Goal: Information Seeking & Learning: Learn about a topic

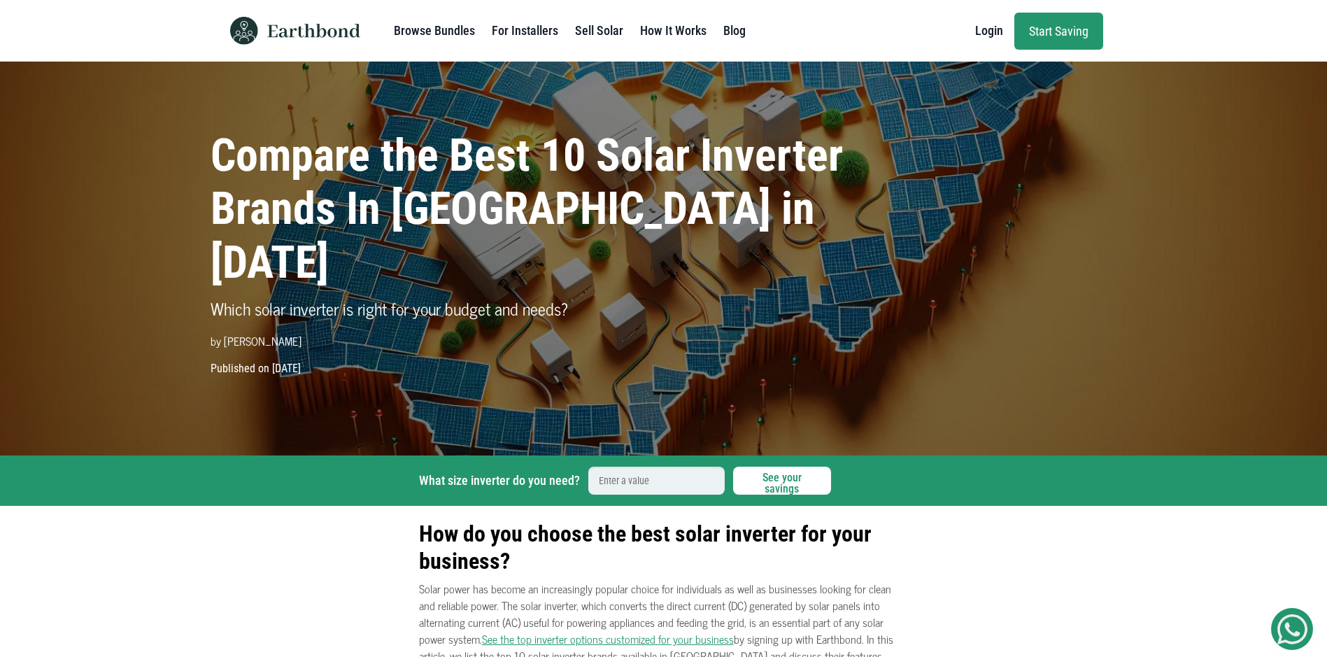
scroll to position [70, 0]
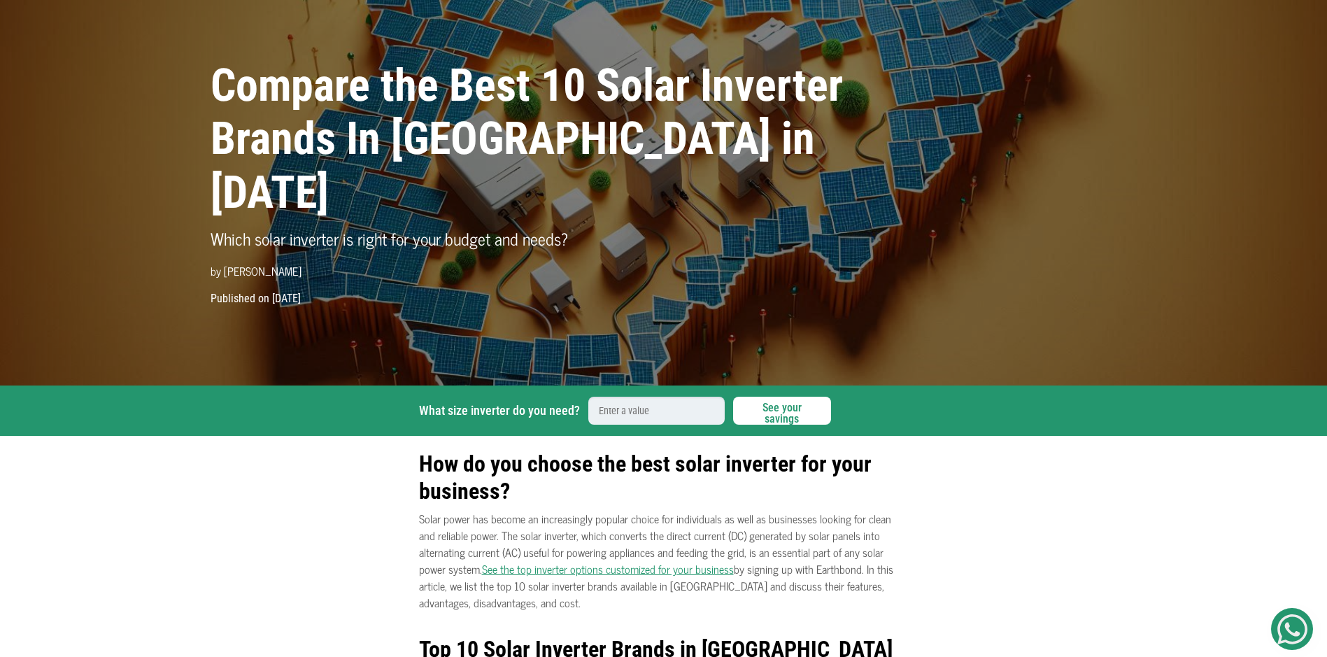
click at [663, 423] on input "What size inverter do you need?" at bounding box center [656, 411] width 136 height 28
type input "1"
type input "10"
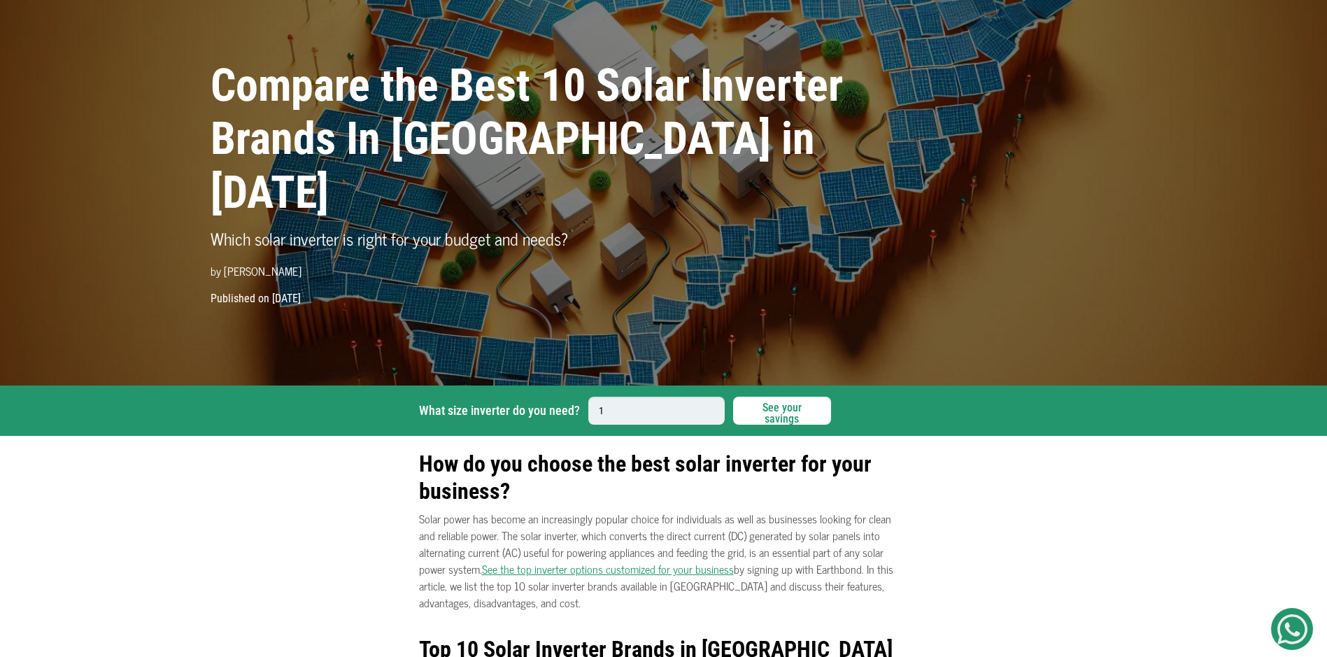
type input "10"
type input "10K"
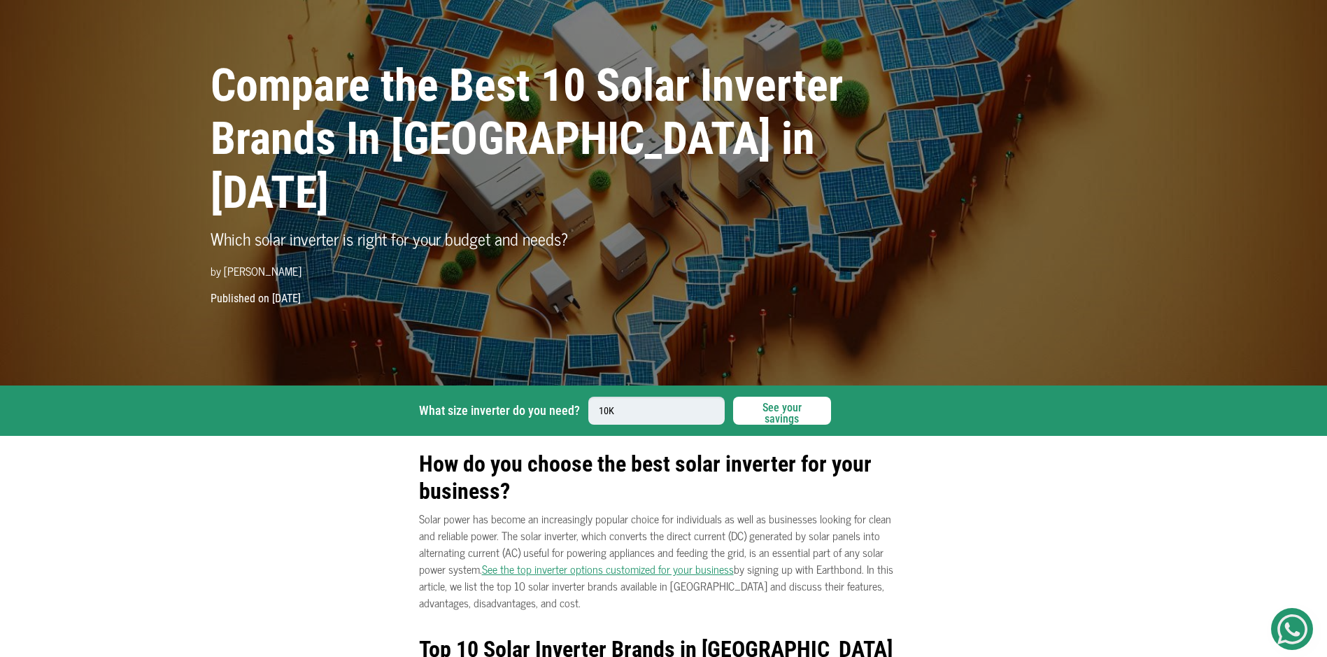
type input "10KV"
type input "10KVA"
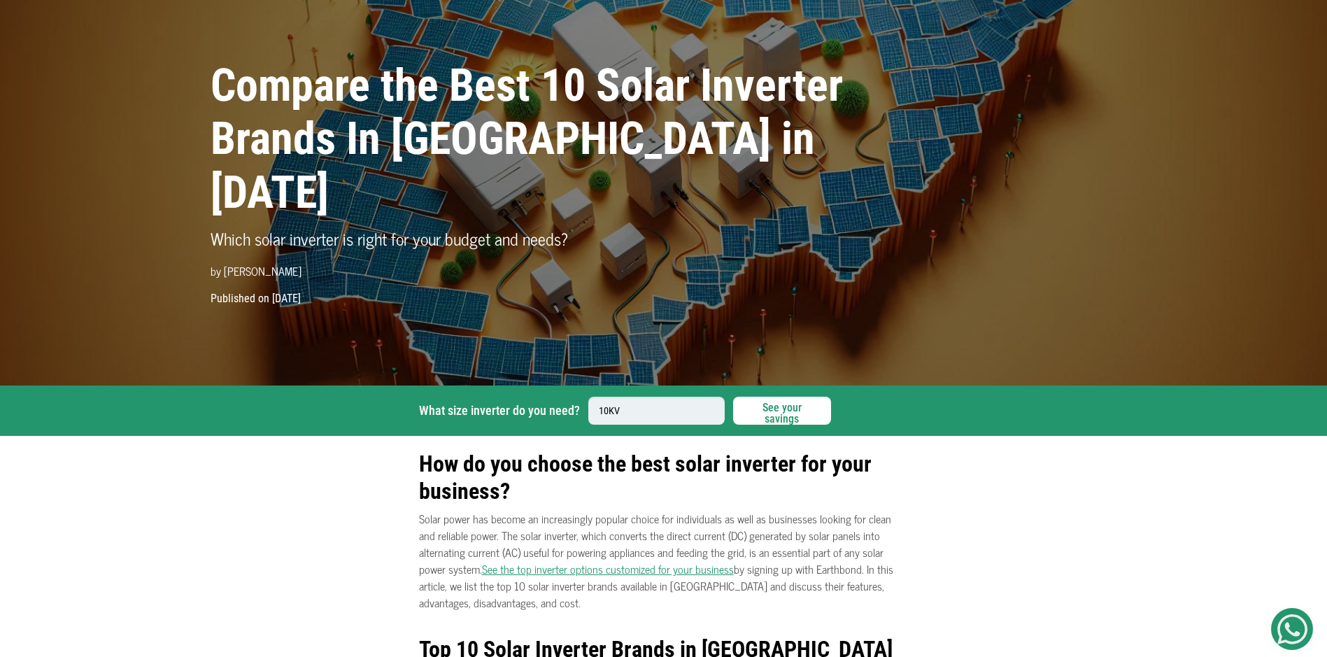
type input "10KVA"
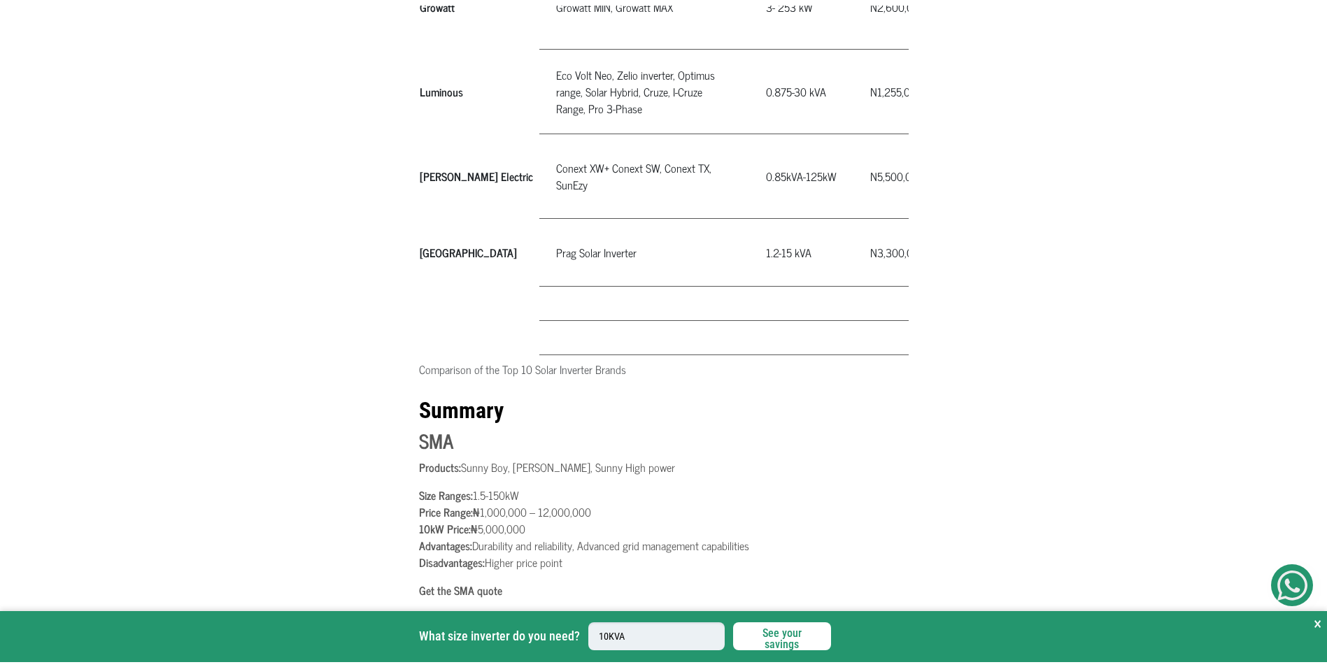
scroll to position [1329, 0]
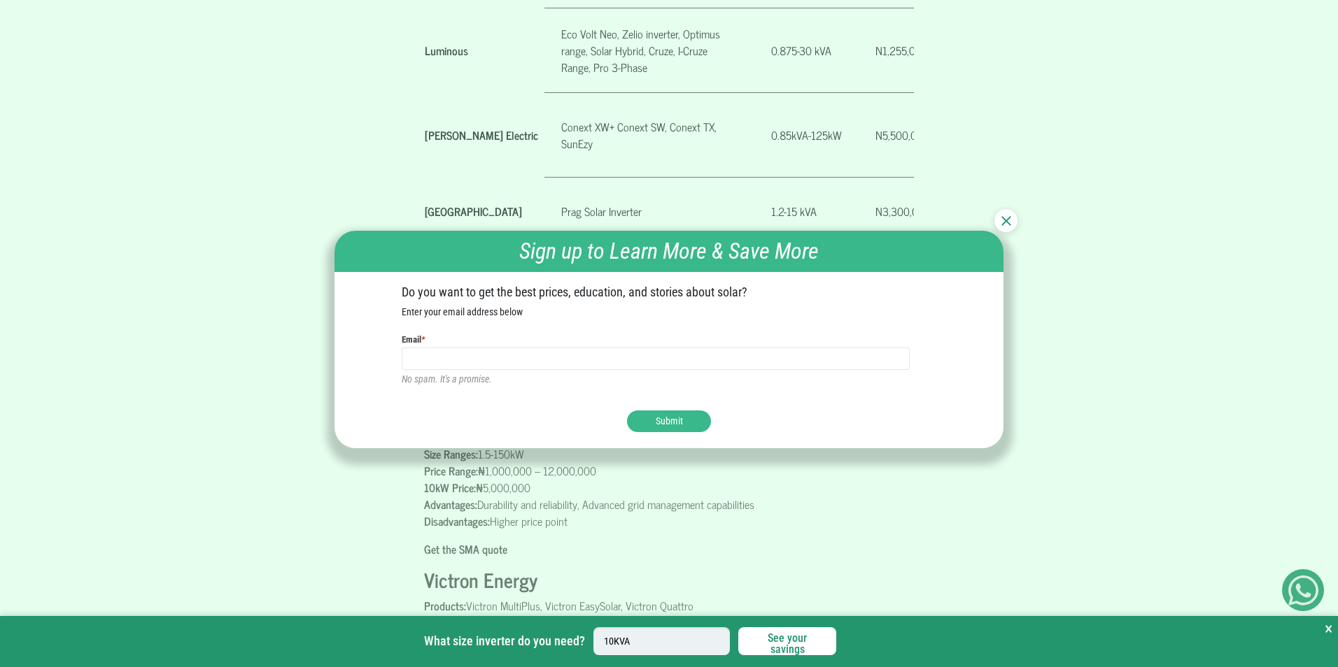
type input "10KVA"
click at [1005, 217] on img at bounding box center [1006, 221] width 10 height 10
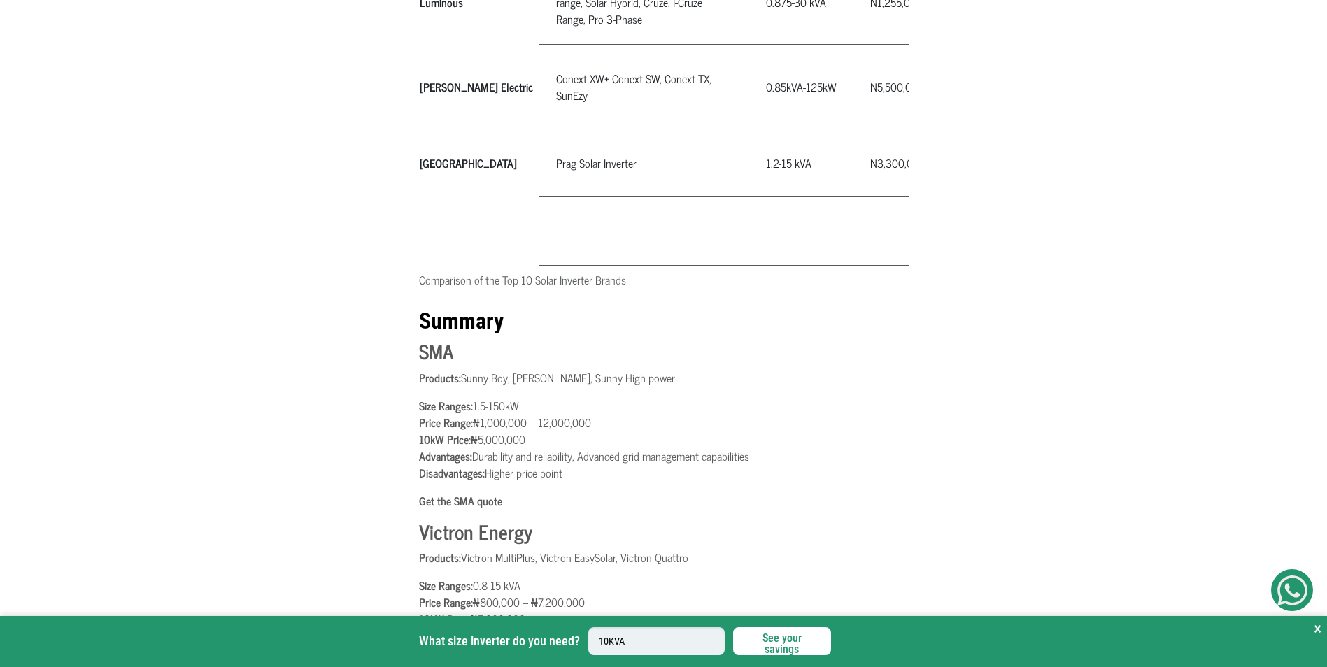
scroll to position [1399, 0]
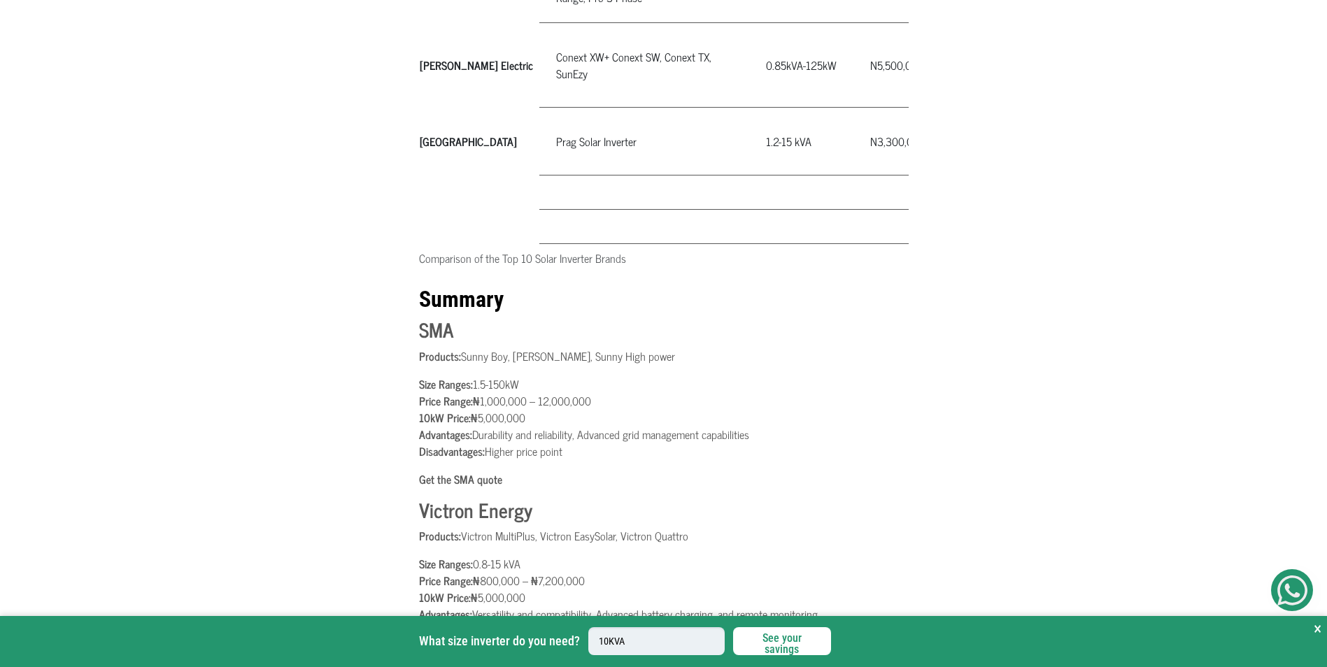
click at [787, 637] on button "See your savings" at bounding box center [782, 642] width 98 height 28
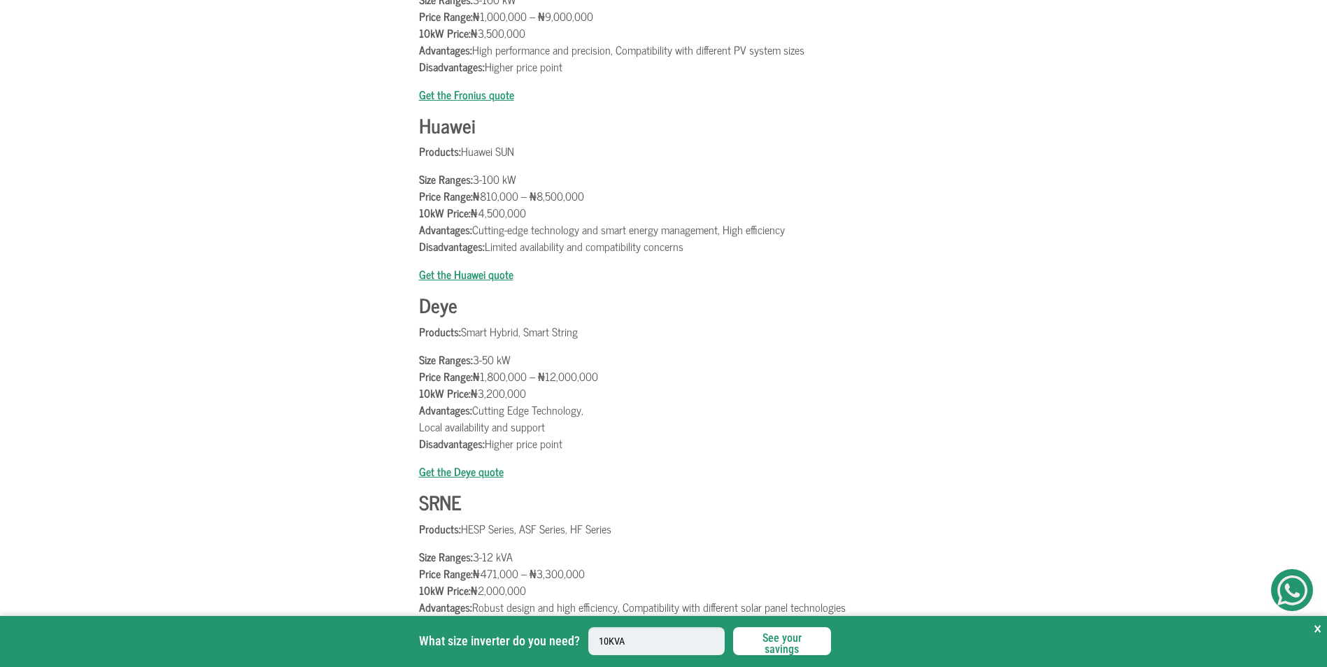
scroll to position [2169, 0]
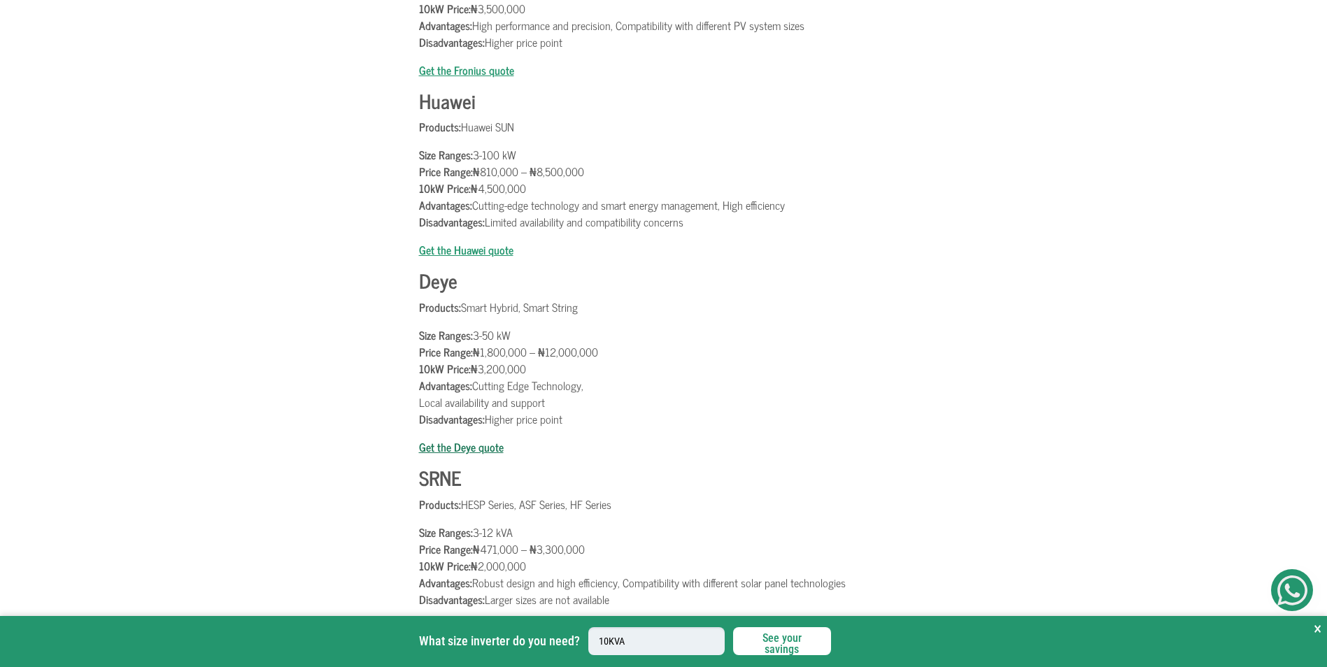
click at [479, 456] on b "Get the Deye quote" at bounding box center [461, 447] width 85 height 18
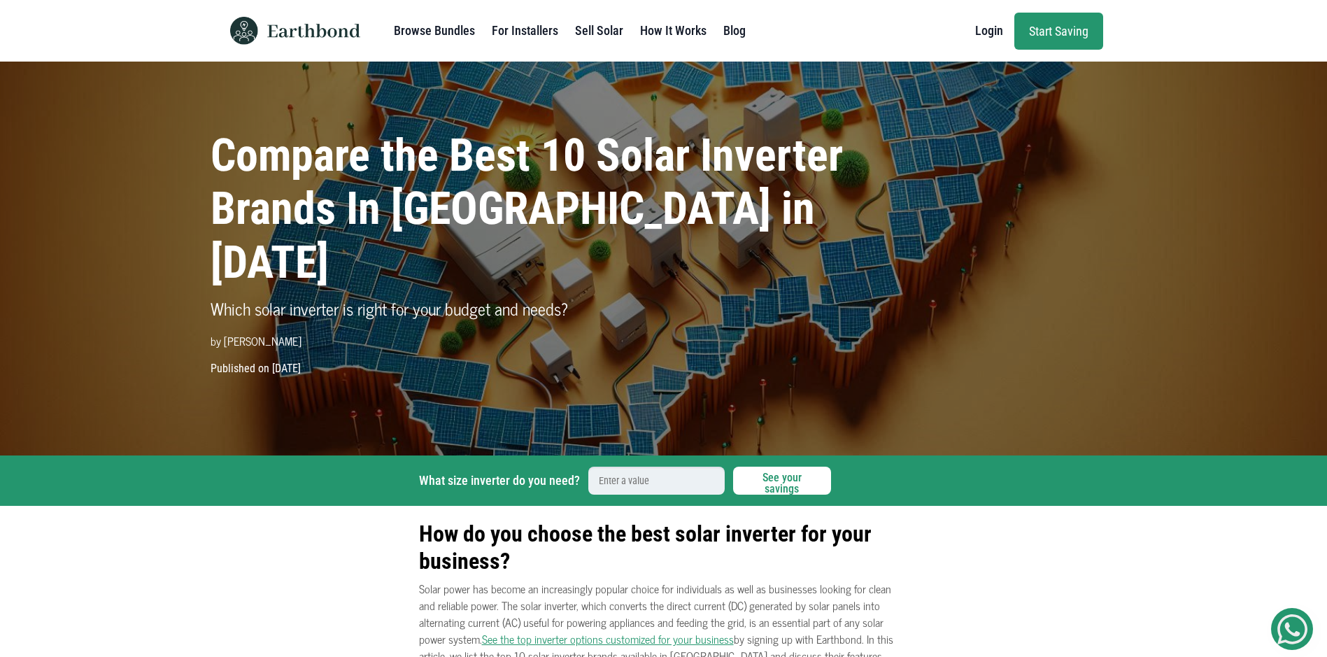
scroll to position [70, 0]
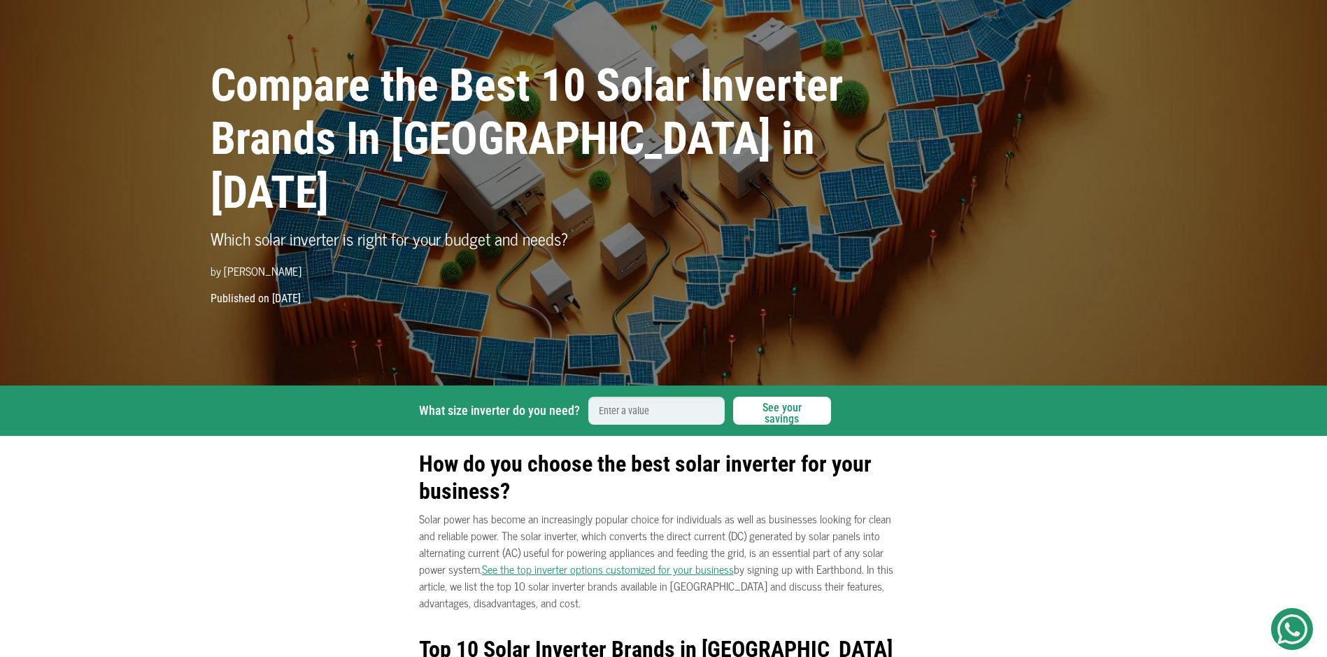
click at [619, 411] on input "What size inverter do you need?" at bounding box center [656, 411] width 136 height 28
type input "1"
type input "12"
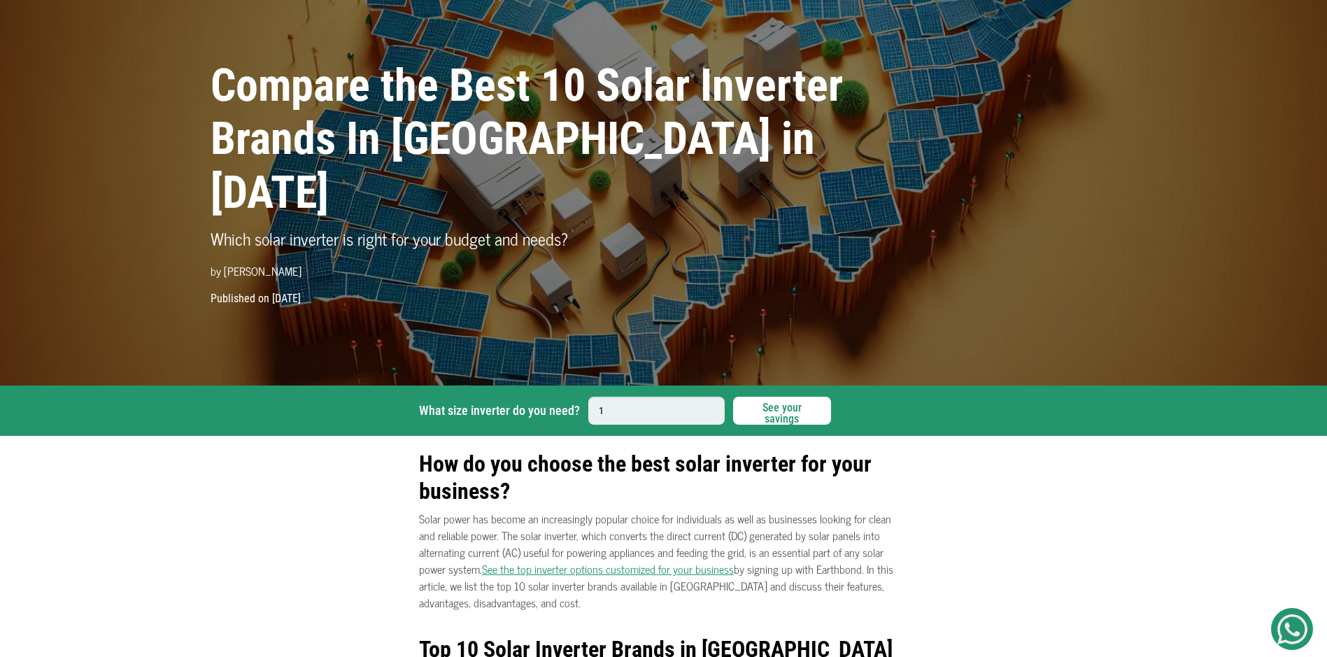
type input "12"
type input "12K"
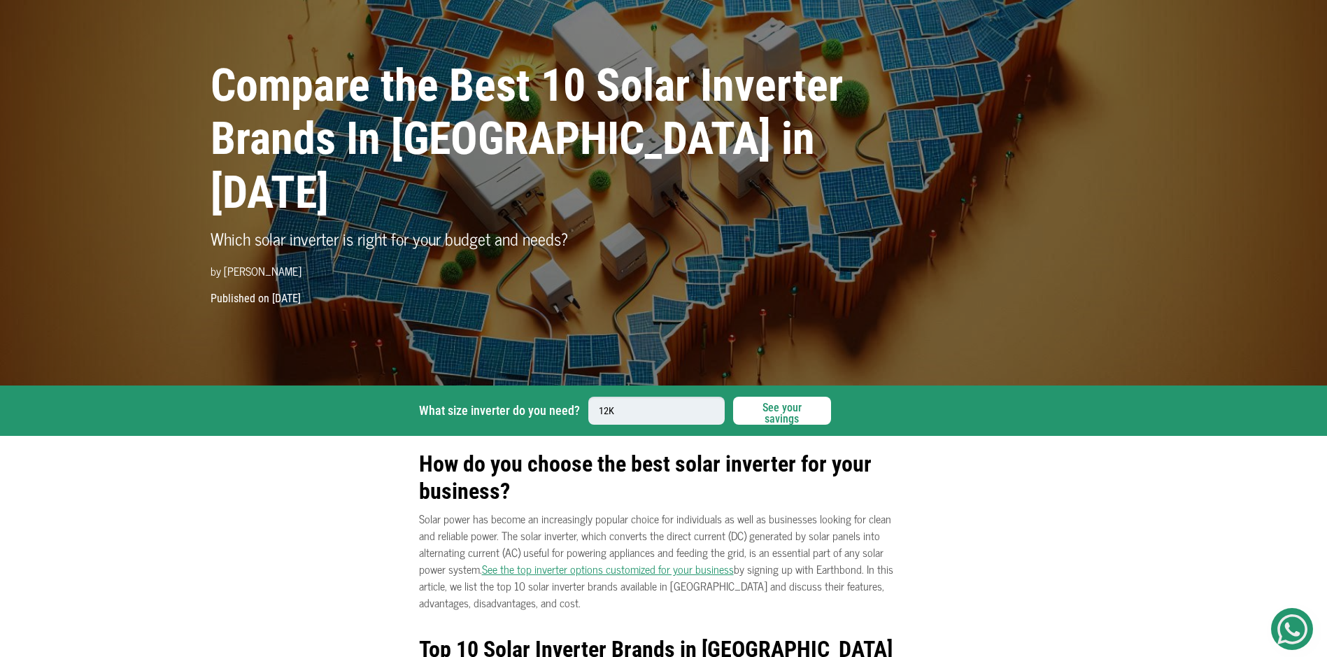
type input "12KV"
type input "12KVA"
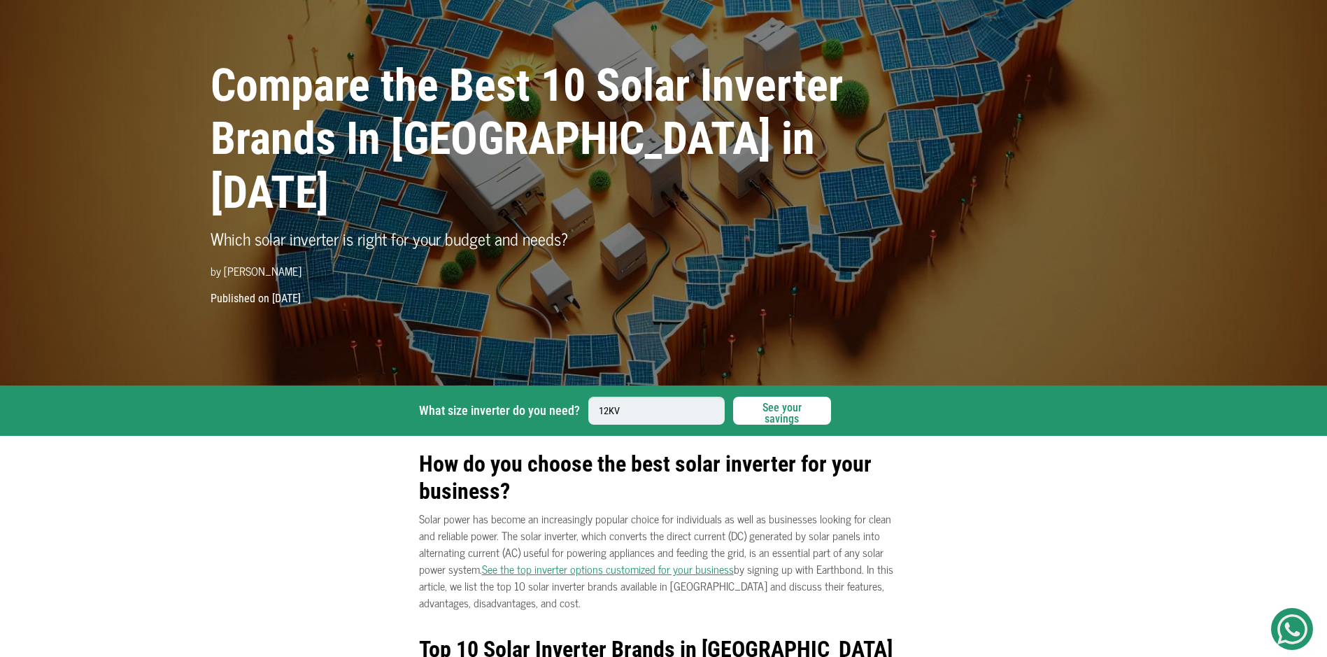
type input "12KVA"
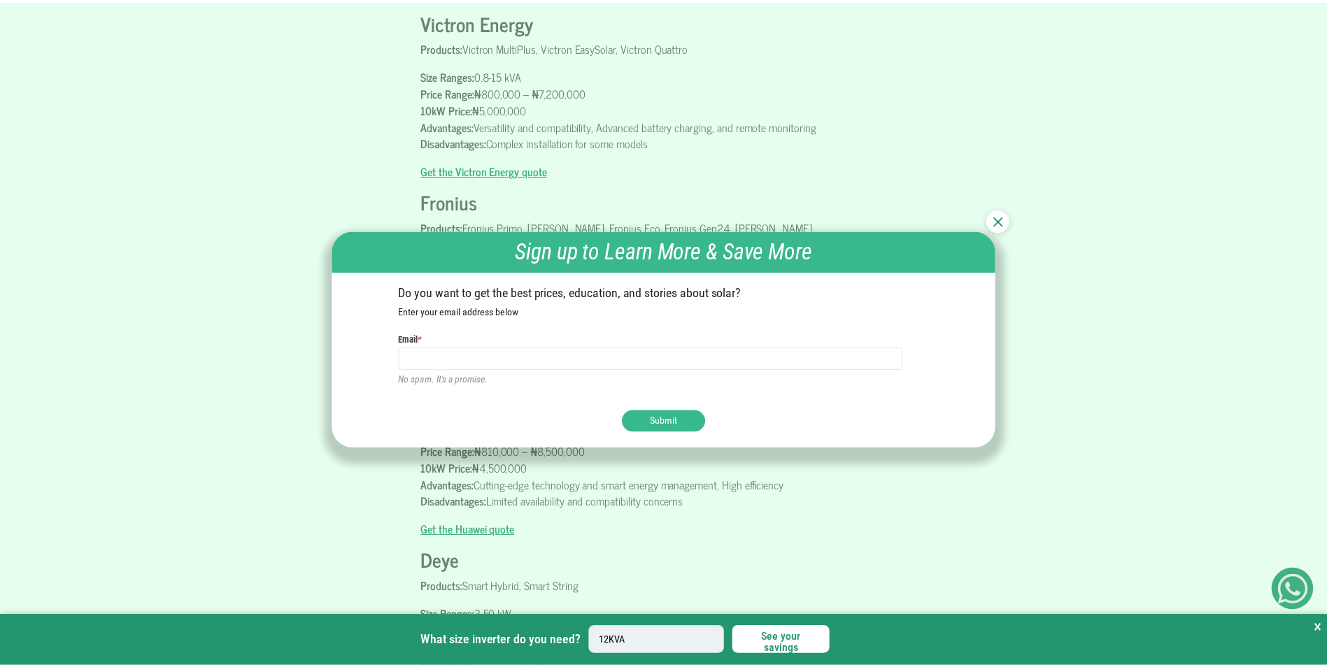
scroll to position [1889, 0]
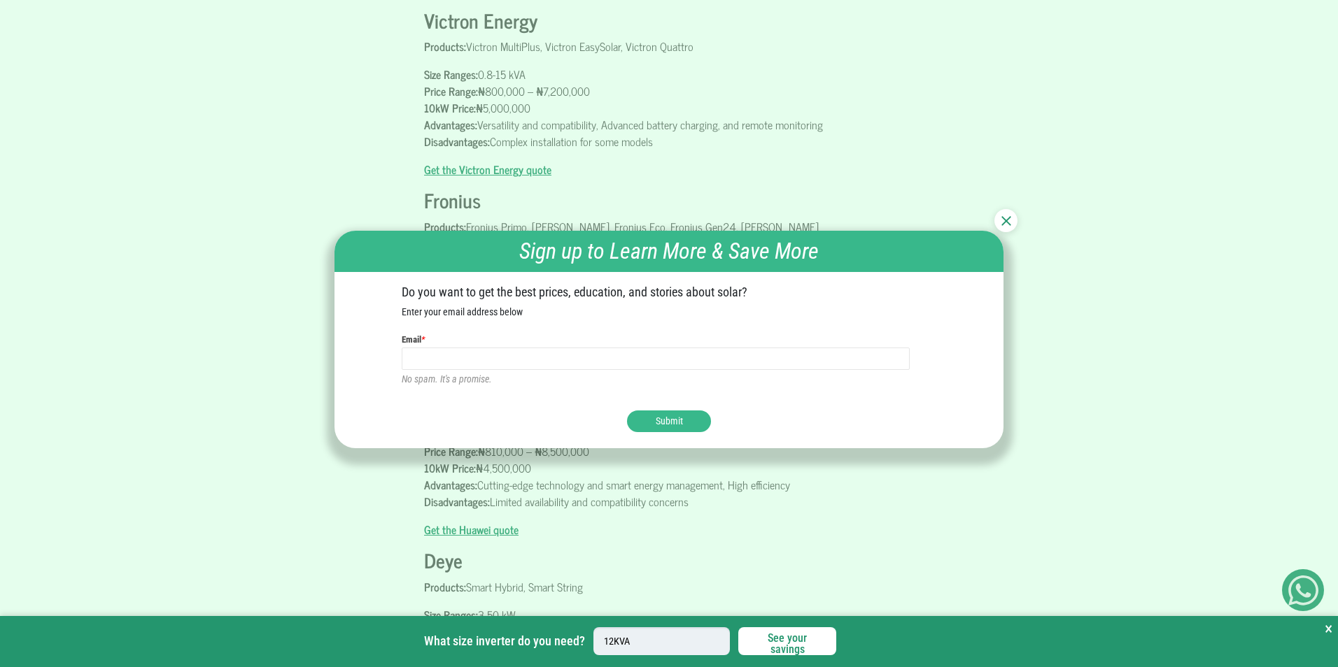
click at [1004, 224] on img at bounding box center [1006, 221] width 10 height 10
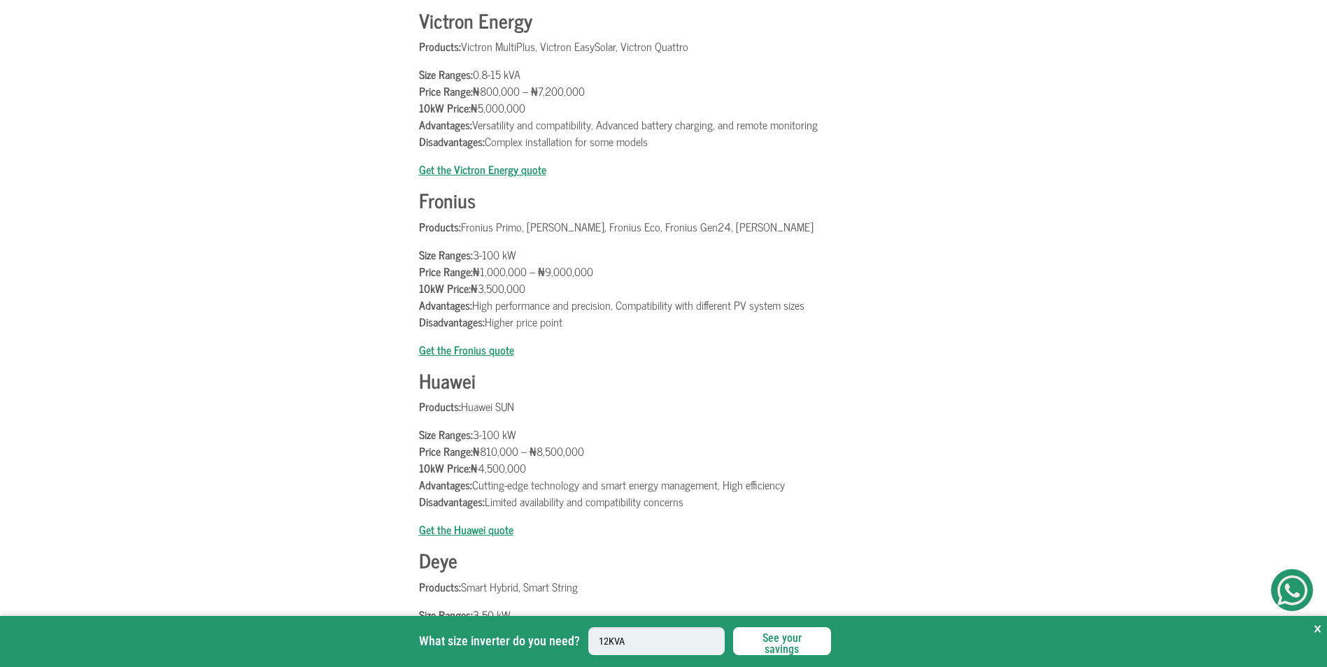
click at [907, 330] on p "Size Ranges: 3-100 kW Price Range: ₦1,000,000 – ₦9,000,000 10kW Price: ₦3,500,0…" at bounding box center [664, 288] width 490 height 84
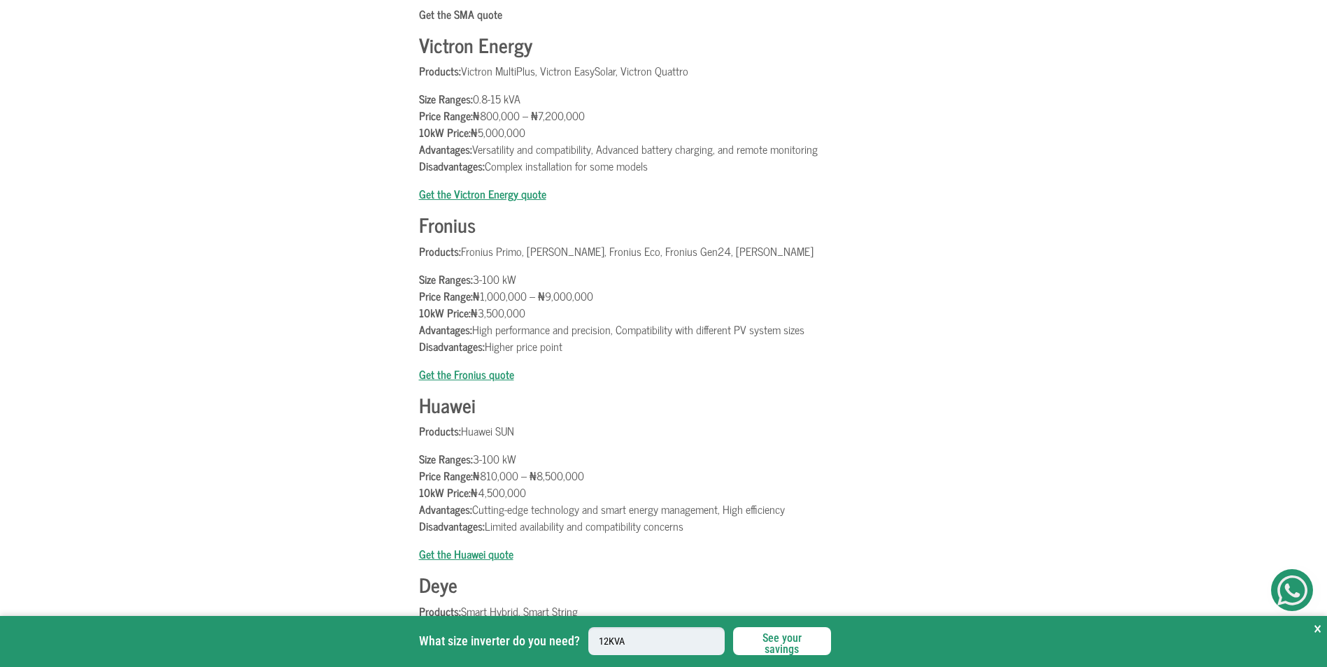
scroll to position [1679, 0]
